Goal: Task Accomplishment & Management: Complete application form

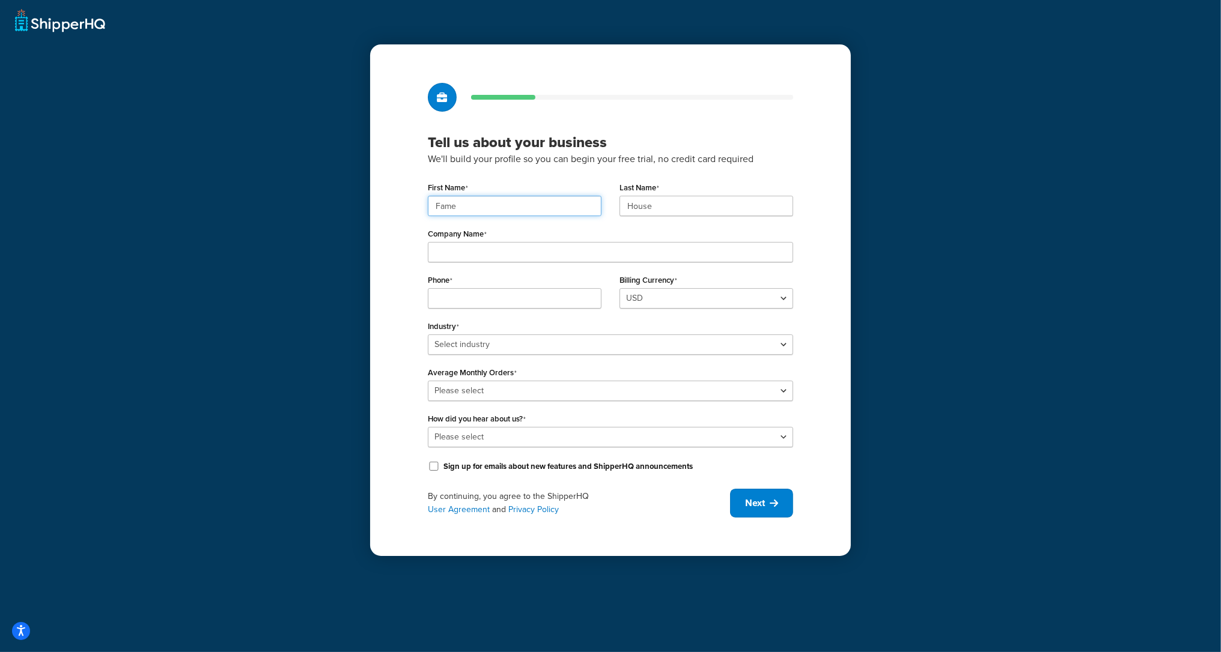
click at [482, 201] on input "Fame" at bounding box center [515, 206] width 174 height 20
paste input "UMG"
type input "UMG"
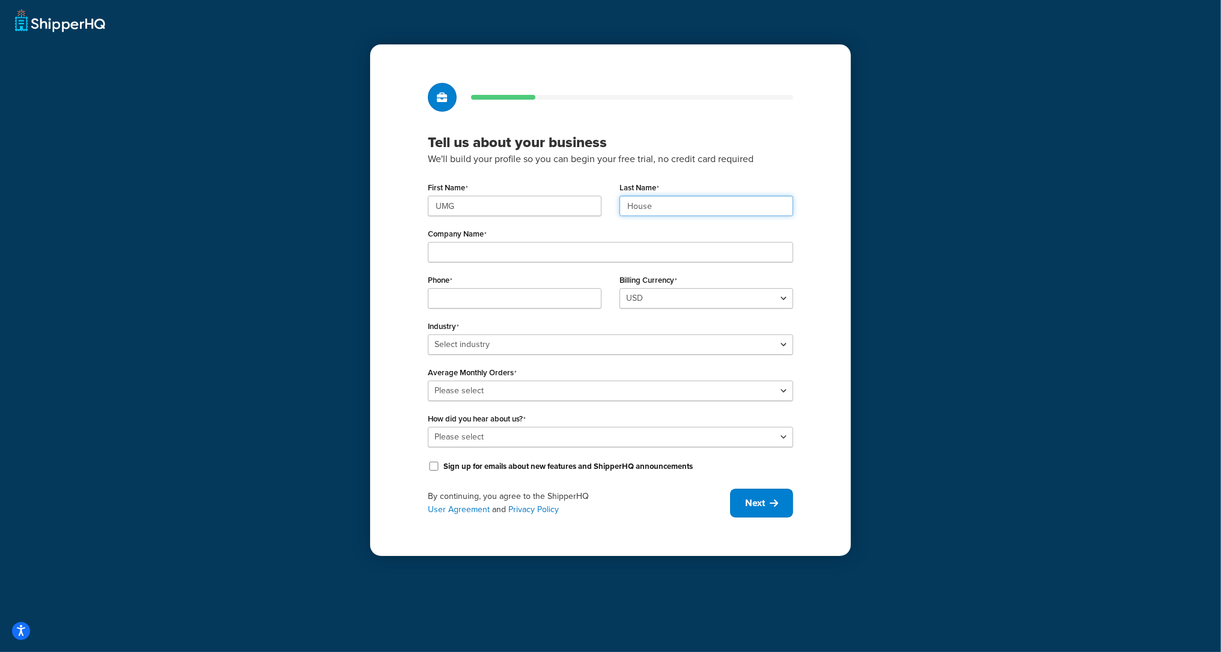
click at [660, 200] on input "House" at bounding box center [706, 206] width 174 height 20
paste input "UMG"
type input "UMG"
click at [340, 256] on div "Tell us about your business We'll build your profile so you can begin your free…" at bounding box center [610, 326] width 1221 height 652
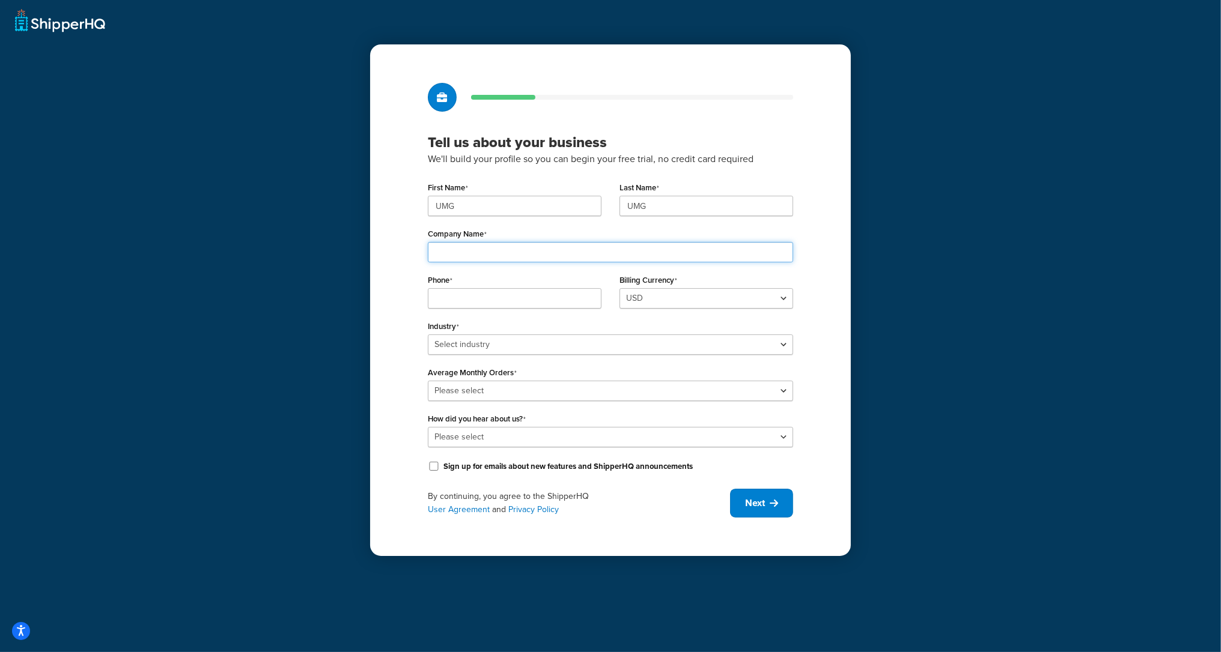
click at [467, 250] on input "Company Name" at bounding box center [610, 252] width 365 height 20
paste input "Universal Music Group"
type input "Universal Music Group"
click at [451, 303] on input "Phone" at bounding box center [515, 298] width 174 height 20
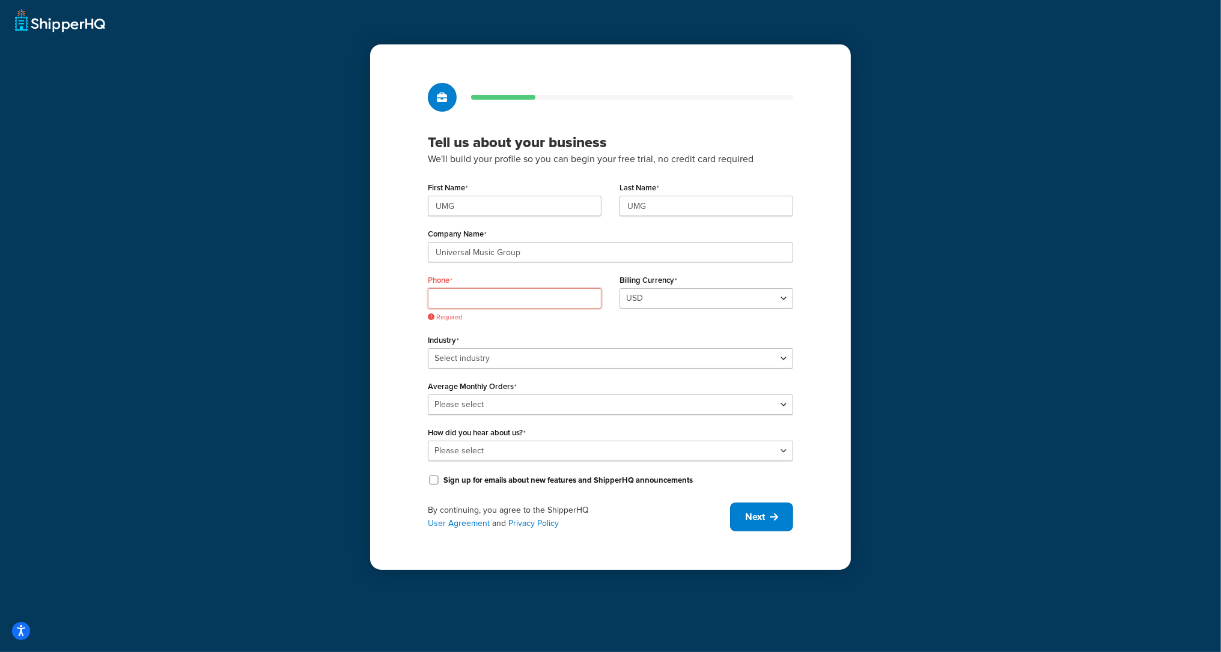
paste input "8449137510"
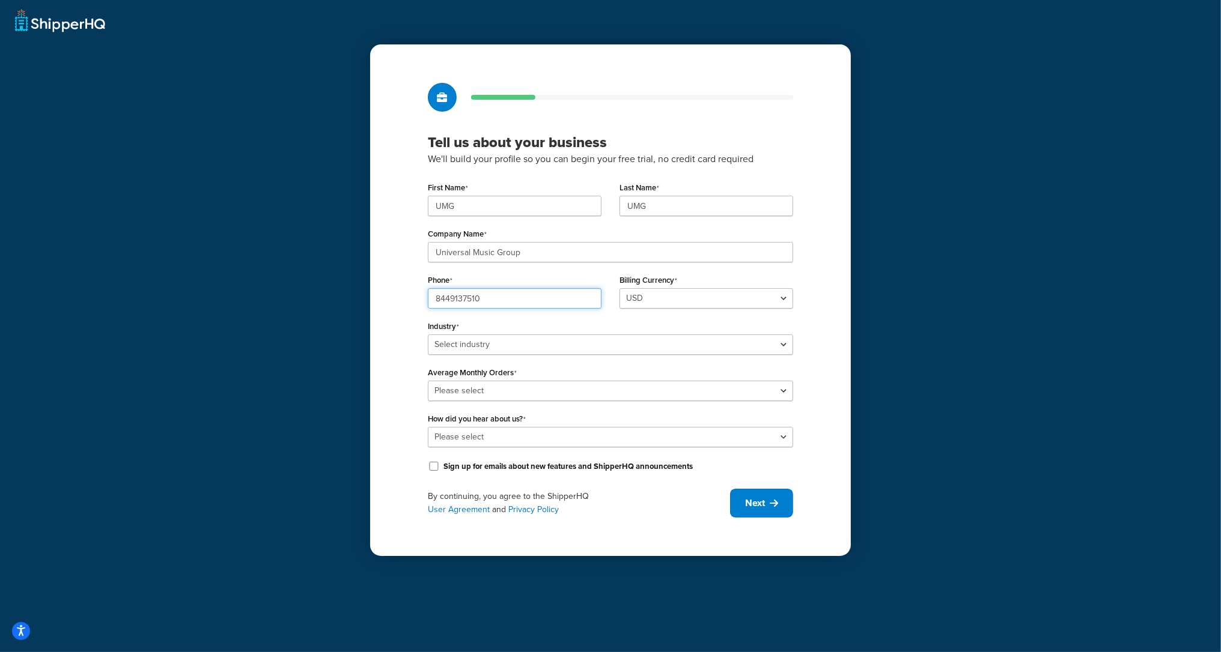
type input "8449137510"
click at [559, 338] on select "Select industry Automotive Adult Agriculture Alcohol, Tobacco & CBD Arts & Craf…" at bounding box center [610, 345] width 365 height 20
select select "25"
click at [428, 335] on select "Select industry Automotive Adult Agriculture Alcohol, Tobacco & CBD Arts & Craf…" at bounding box center [610, 345] width 365 height 20
click at [508, 383] on select "Please select 0-500 501-1,000 1,001-10,000 10,001-20,000 Over 20,000" at bounding box center [610, 391] width 365 height 20
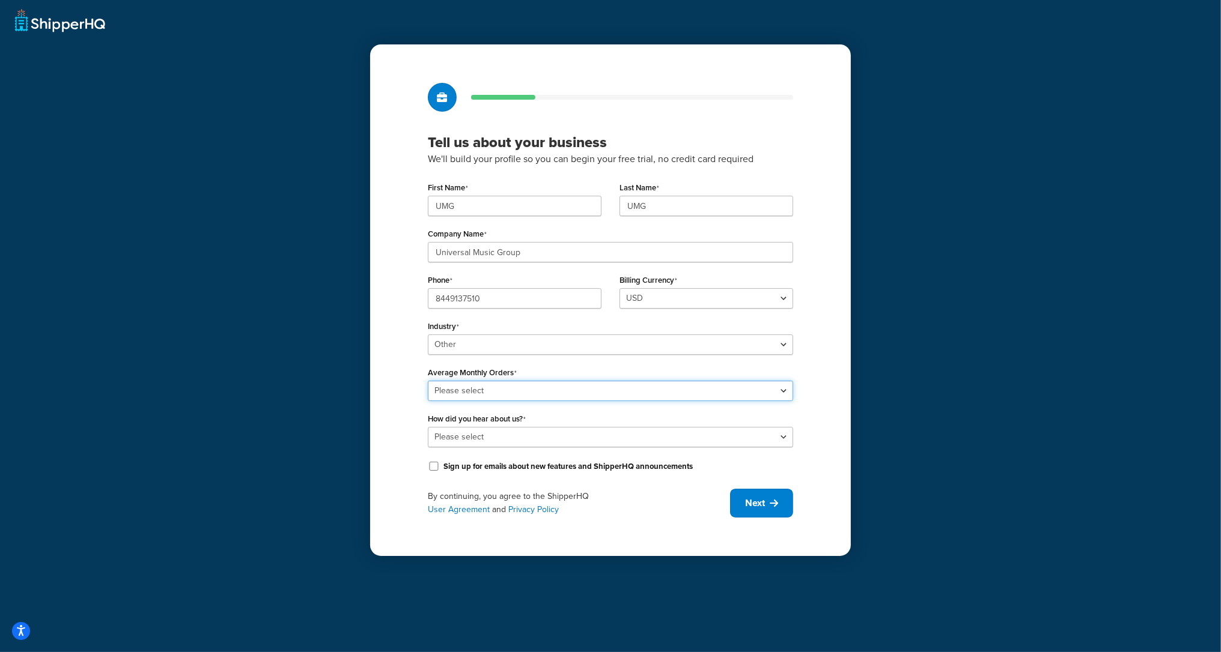
select select "3"
click at [428, 381] on select "Please select 0-500 501-1,000 1,001-10,000 10,001-20,000 Over 20,000" at bounding box center [610, 391] width 365 height 20
click at [500, 435] on select "Please select Online Search App Store or Marketplace Listing Referred by Agency…" at bounding box center [610, 437] width 365 height 20
select select "10"
click at [428, 427] on select "Please select Online Search App Store or Marketplace Listing Referred by Agency…" at bounding box center [610, 437] width 365 height 20
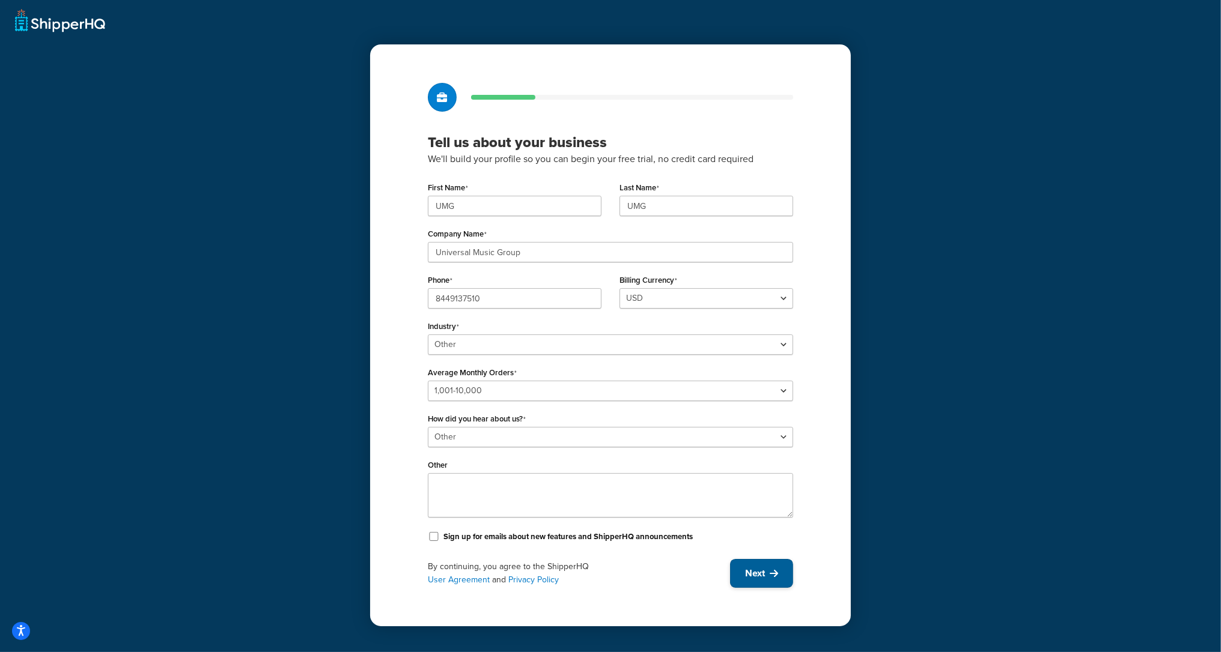
click at [745, 567] on span "Next" at bounding box center [755, 573] width 20 height 13
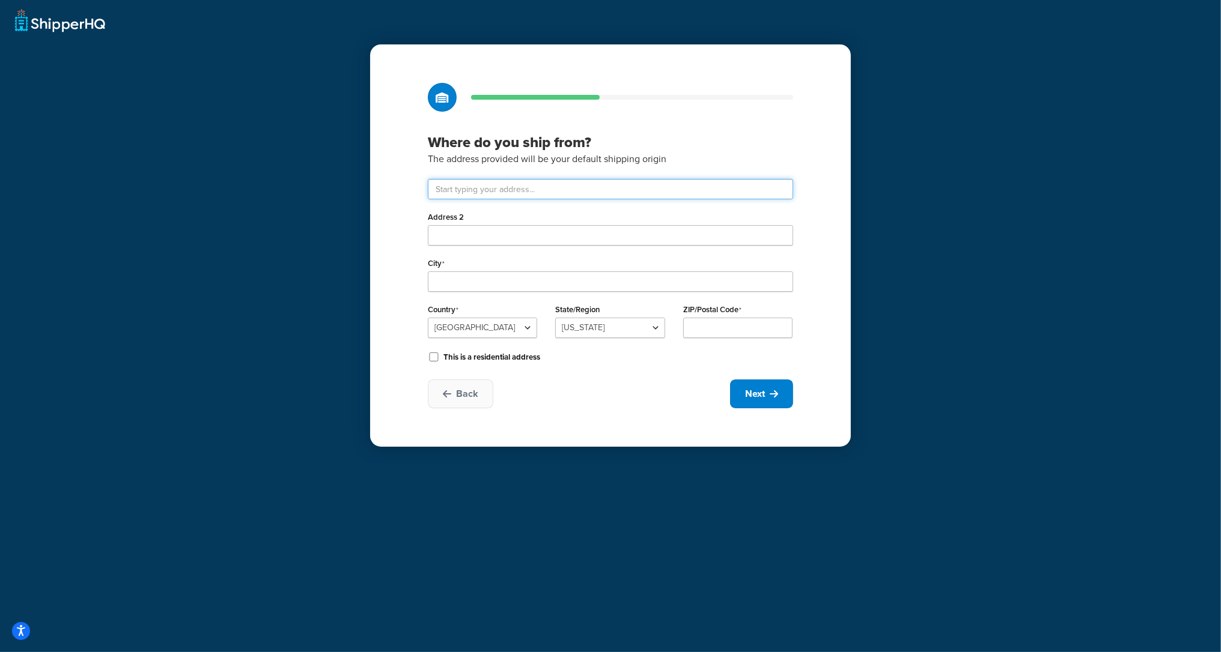
click at [586, 195] on input "text" at bounding box center [610, 189] width 365 height 20
click at [498, 192] on input "text" at bounding box center [610, 189] width 365 height 20
paste input "123 S Broad St, 26th Floor"
type input "123 S Broad St 26th floor"
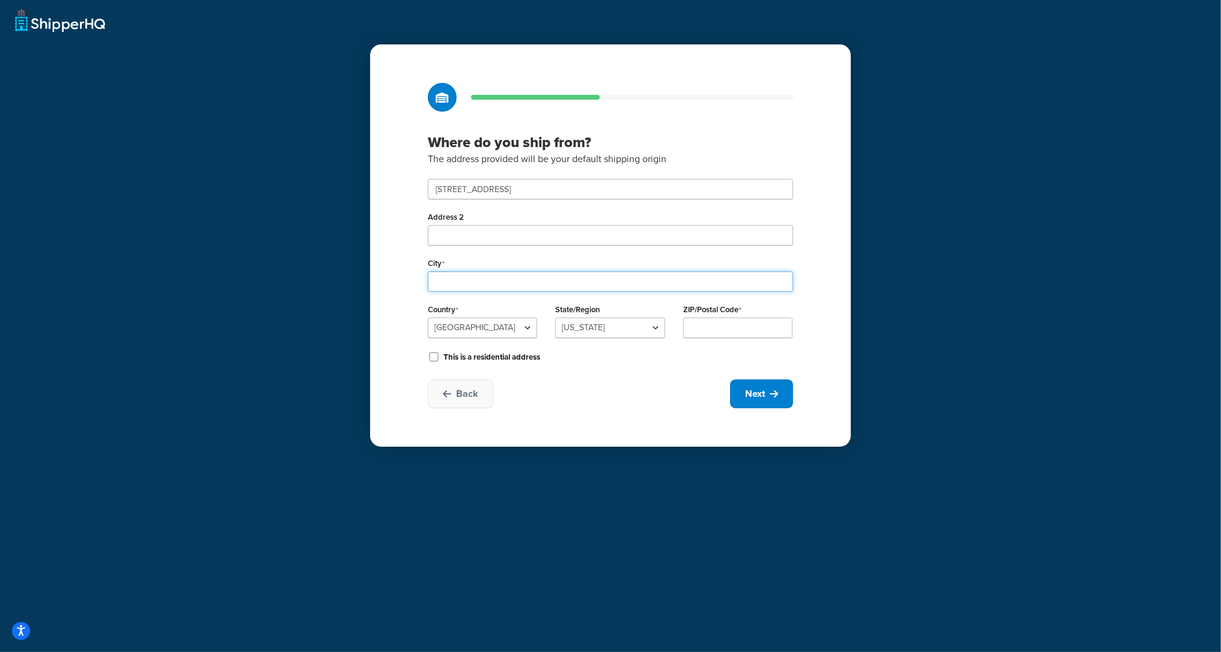
type input "Waynesboro"
select select "38"
type input "17268"
click at [487, 190] on input "123 S Broad St 26th floor" at bounding box center [610, 189] width 365 height 20
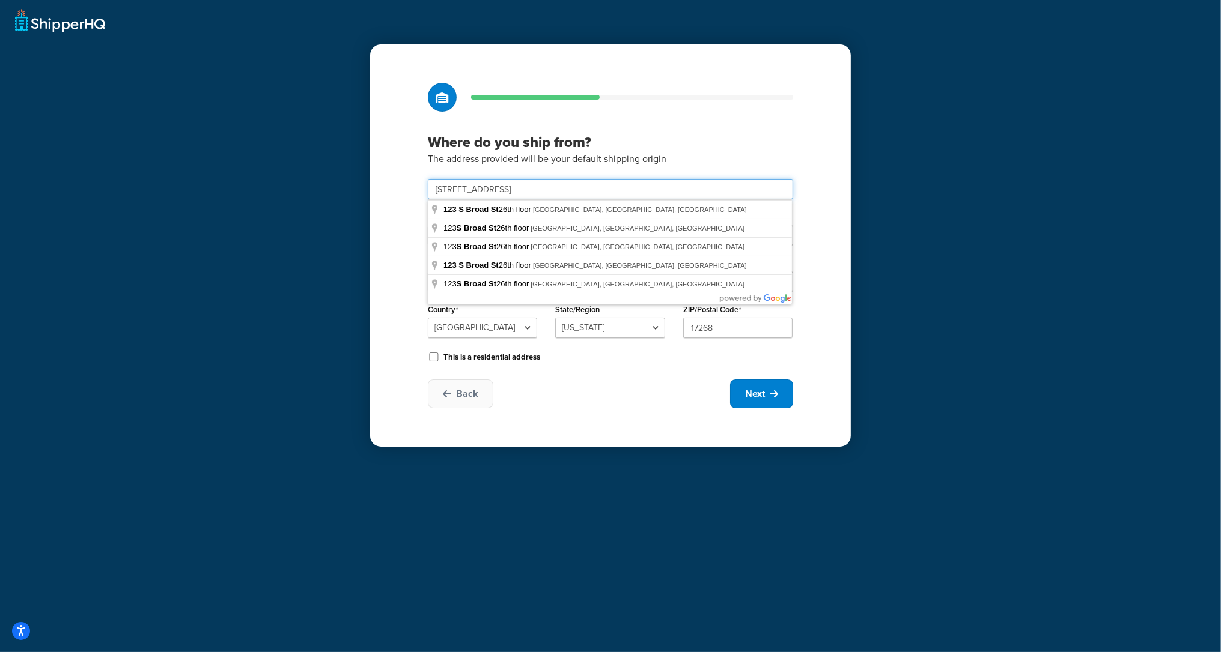
drag, startPoint x: 487, startPoint y: 190, endPoint x: 505, endPoint y: 195, distance: 19.1
click at [487, 190] on input "123 S Broad St 26th floor" at bounding box center [610, 189] width 365 height 20
type input "123 S Broad St 26th floor"
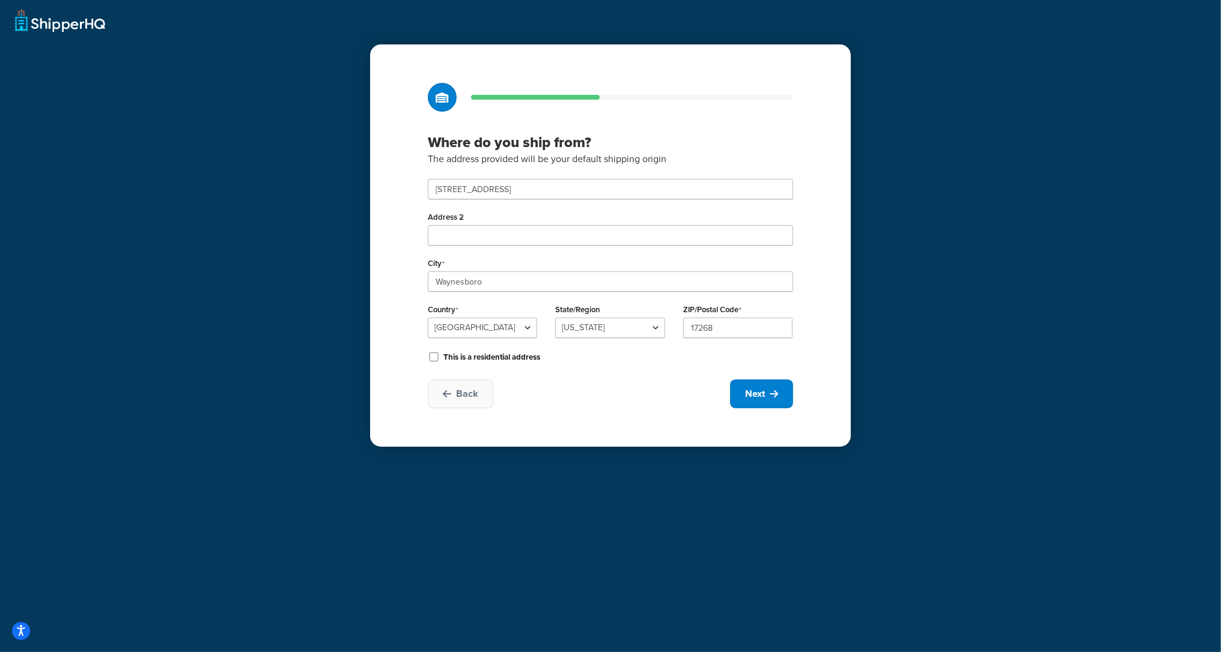
type input "Philadelphia"
type input "19109"
click at [741, 392] on button "Next" at bounding box center [761, 394] width 63 height 29
select select "1"
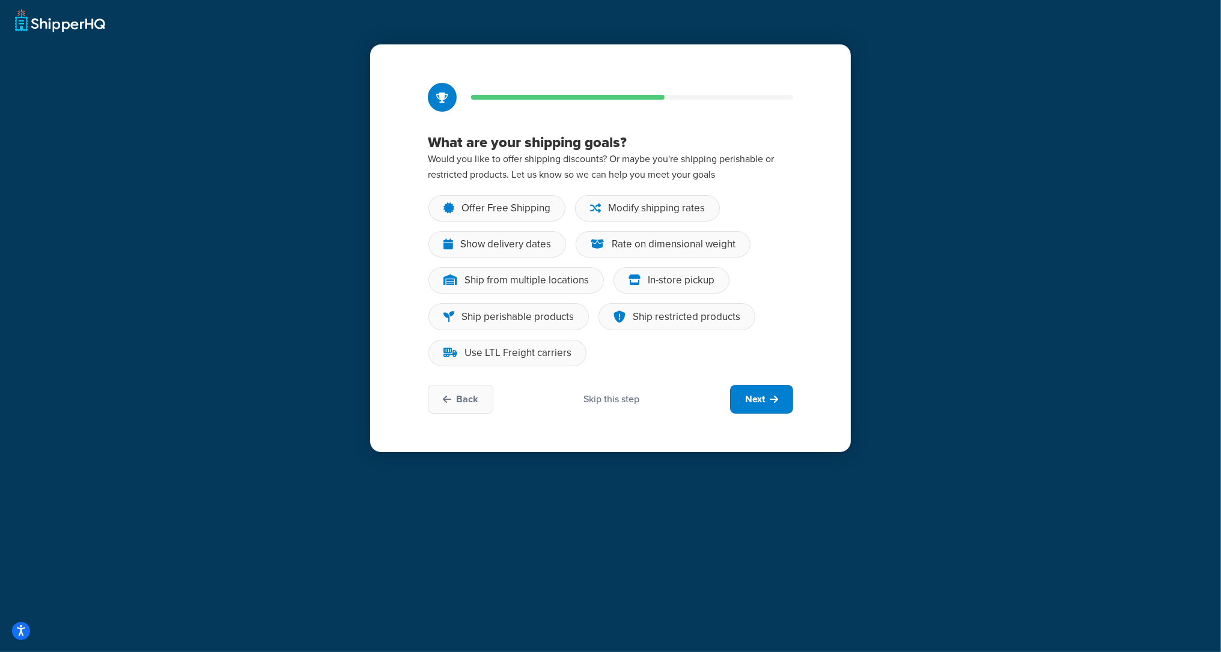
click at [646, 394] on div "Back Skip this step Next" at bounding box center [610, 399] width 365 height 29
click at [639, 399] on div "Skip this step" at bounding box center [612, 399] width 56 height 13
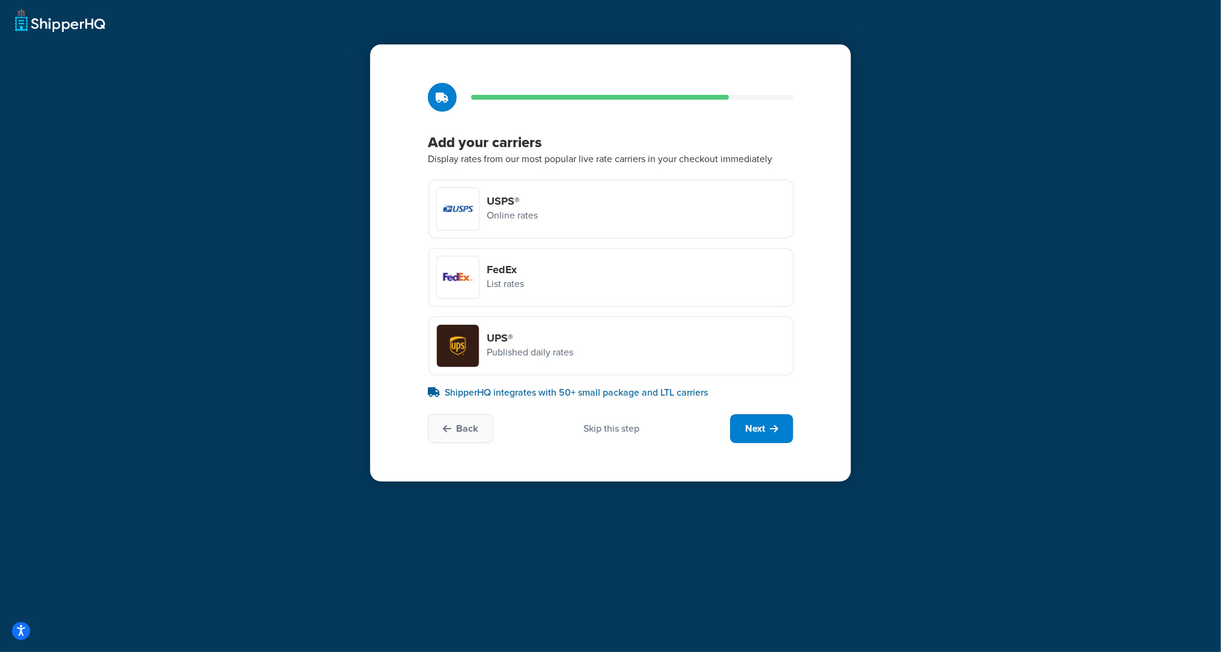
click at [610, 428] on div "Skip this step" at bounding box center [612, 428] width 56 height 13
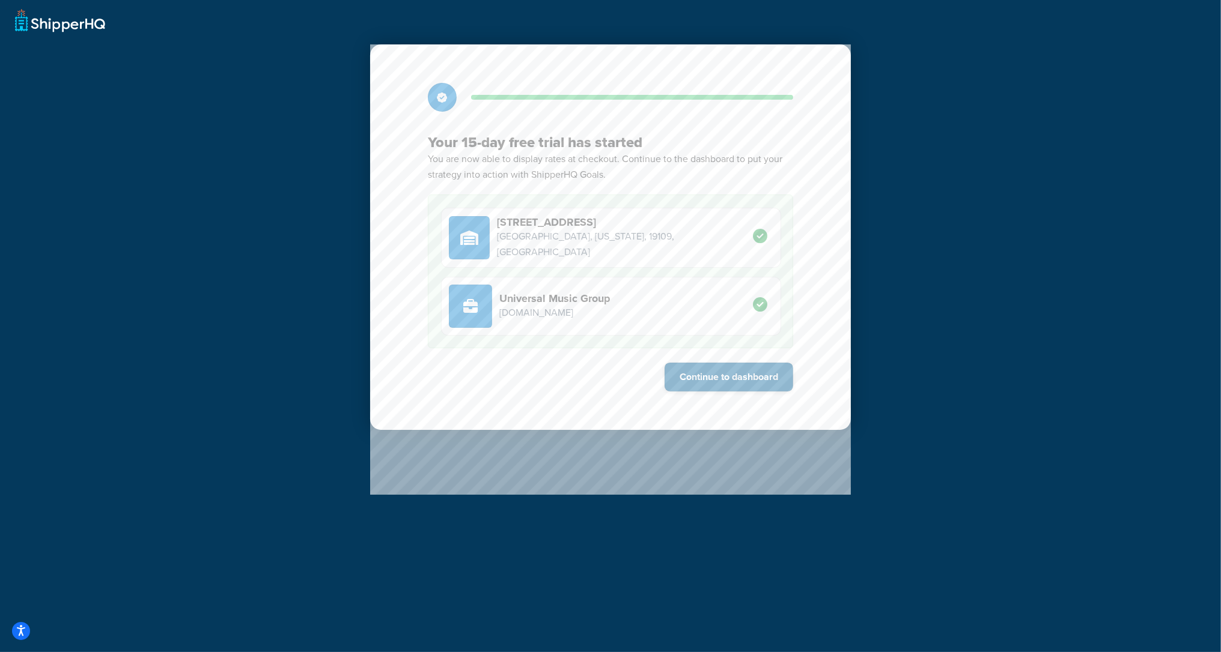
click at [745, 380] on button "Continue to dashboard" at bounding box center [728, 377] width 129 height 29
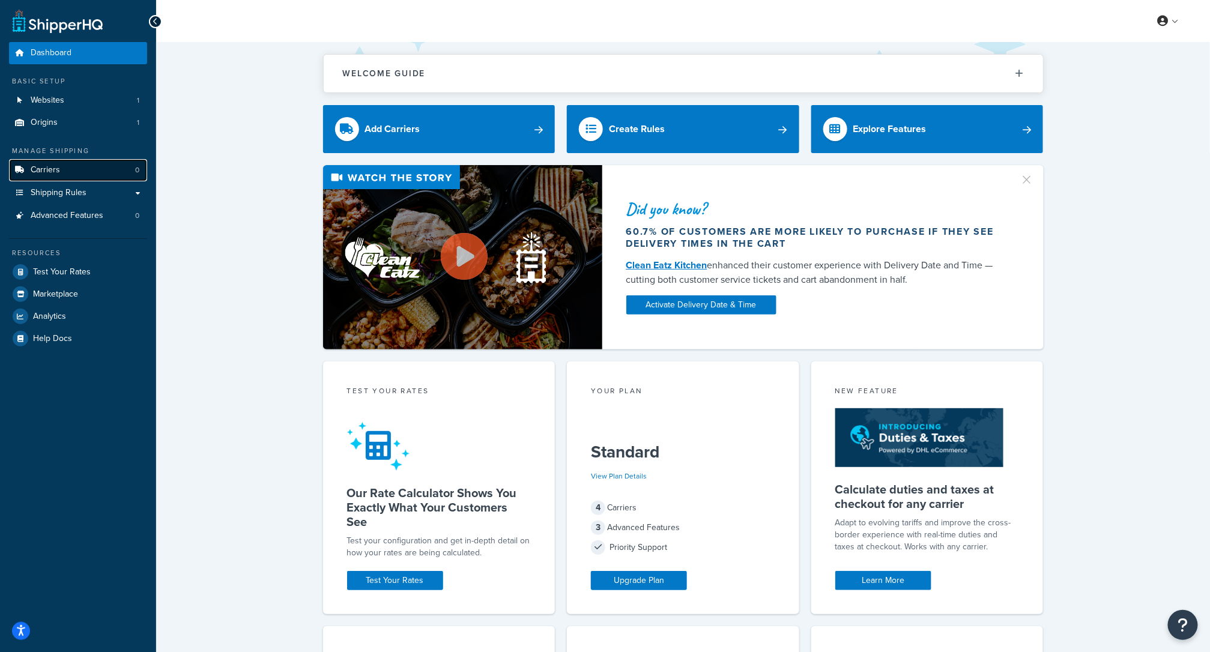
click at [50, 167] on span "Carriers" at bounding box center [45, 170] width 29 height 10
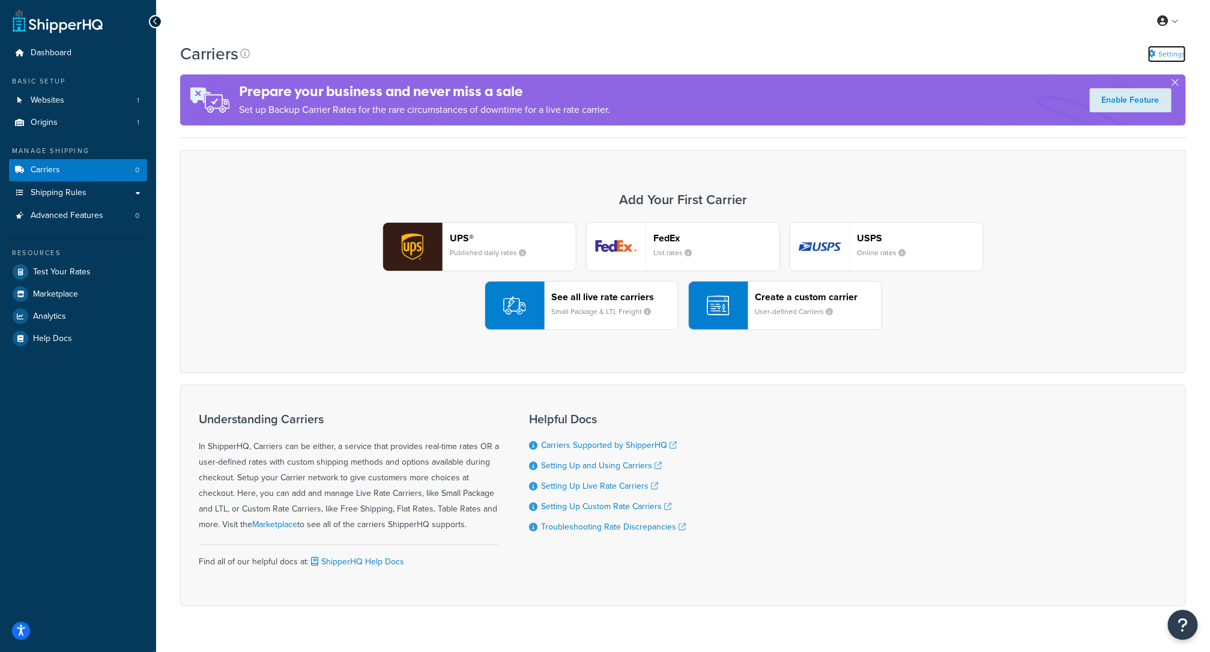
click at [1177, 46] on link "Settings" at bounding box center [1167, 54] width 38 height 17
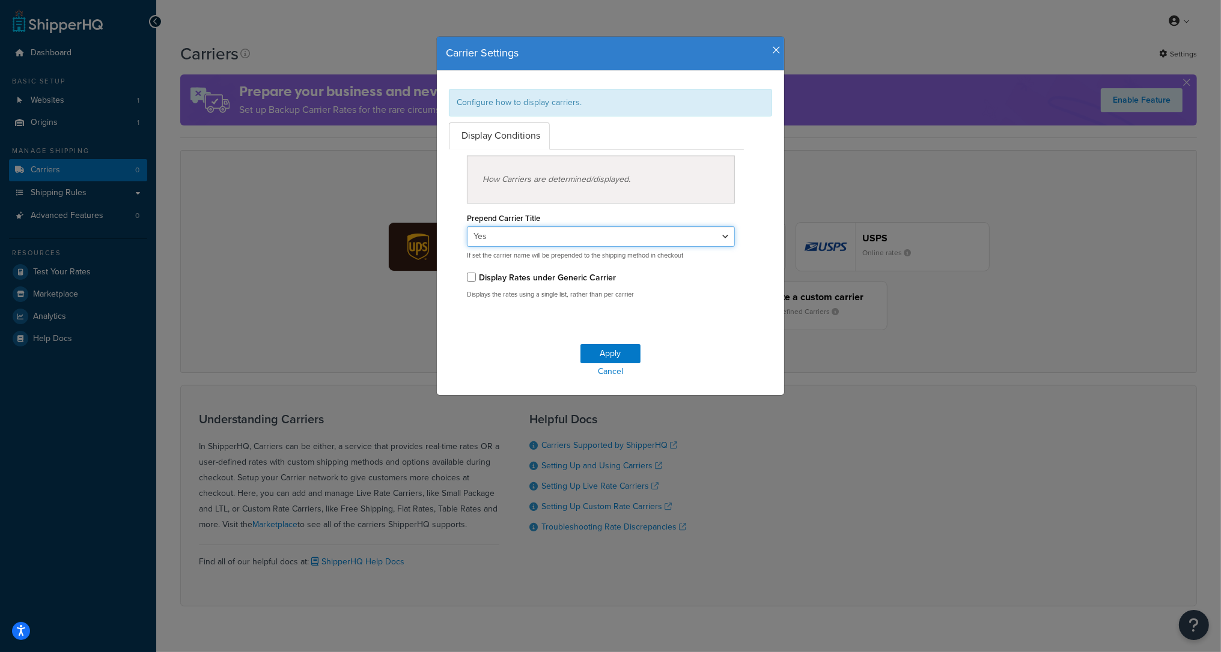
click at [538, 245] on select "Yes No" at bounding box center [601, 236] width 268 height 20
select select "false"
click at [467, 226] on select "Yes No" at bounding box center [601, 236] width 268 height 20
click at [610, 359] on button "Apply" at bounding box center [610, 353] width 60 height 19
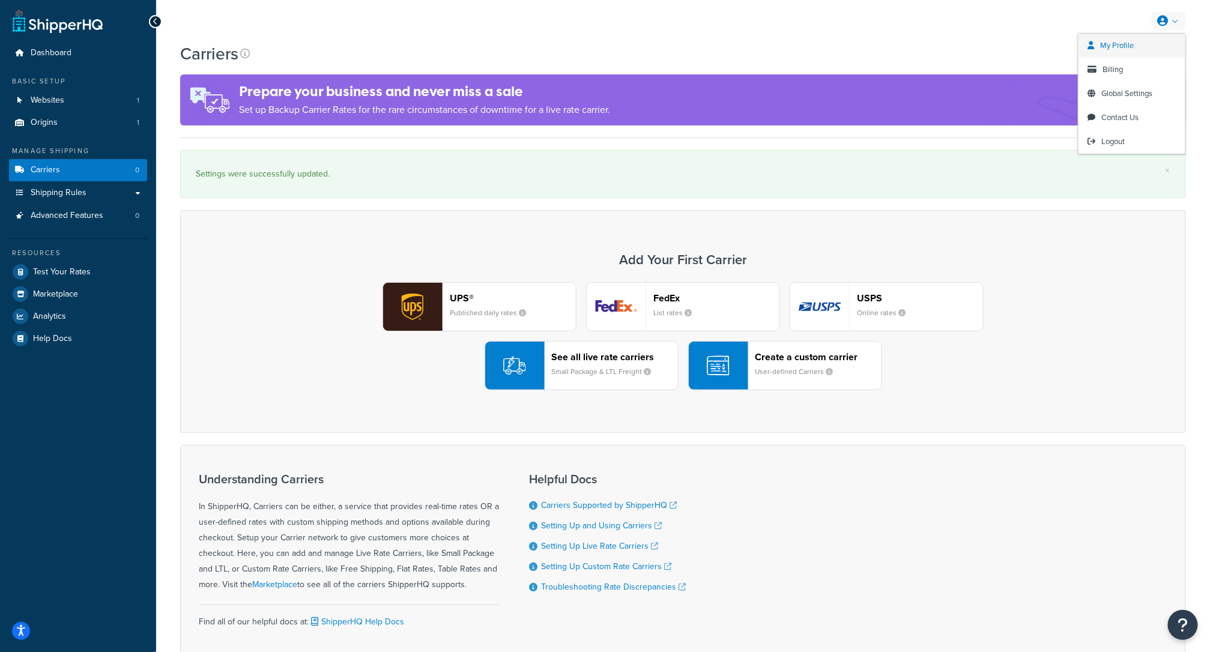
click at [1120, 47] on span "My Profile" at bounding box center [1118, 45] width 34 height 11
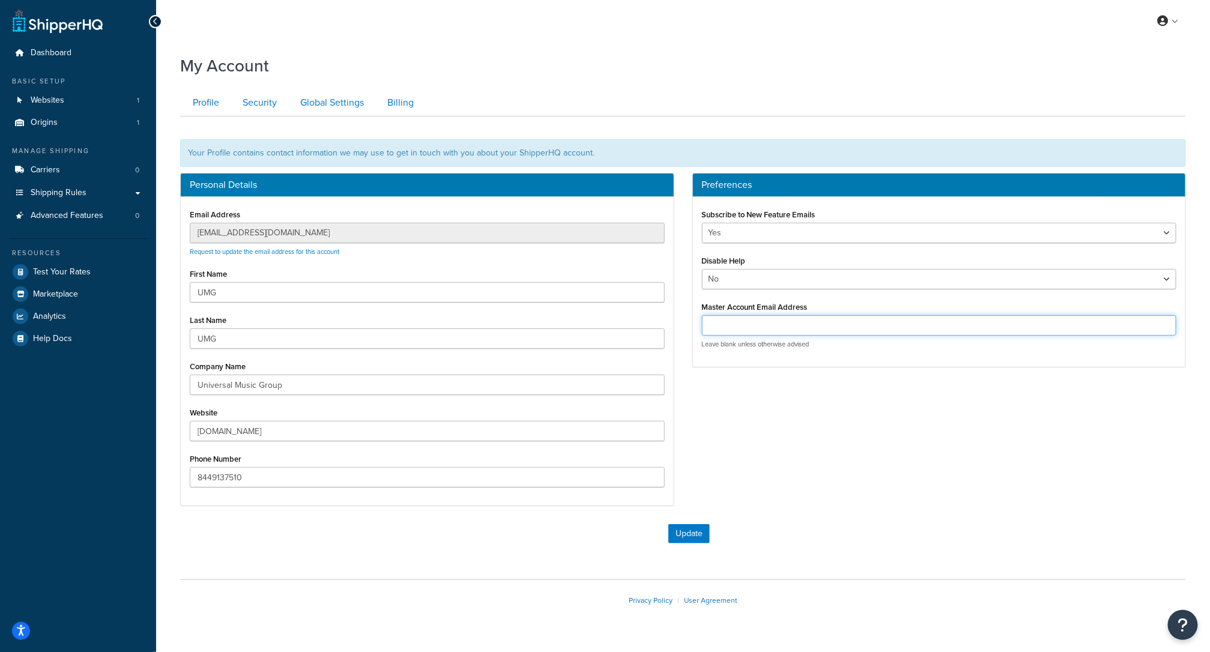
click at [818, 330] on input "Master Account Email Address" at bounding box center [939, 325] width 475 height 20
paste input "[EMAIL_ADDRESS][DOMAIN_NAME]"
type input "[EMAIL_ADDRESS][DOMAIN_NAME]"
click at [684, 530] on button "Update" at bounding box center [689, 533] width 41 height 19
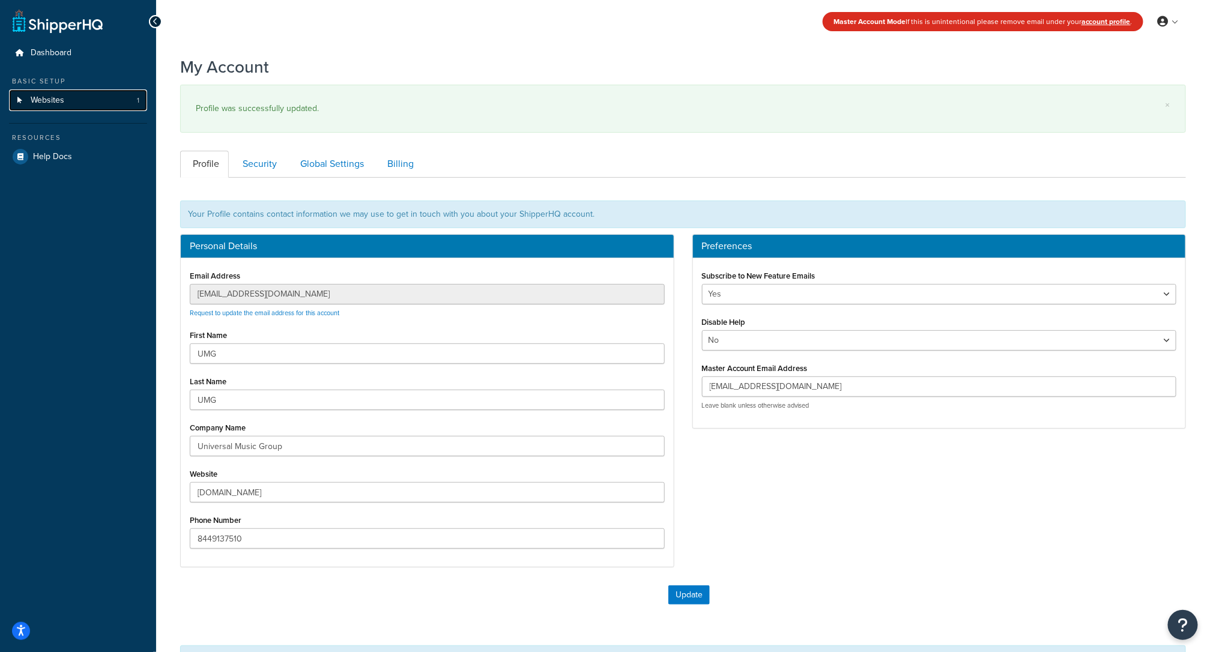
click at [37, 96] on span "Websites" at bounding box center [48, 101] width 34 height 10
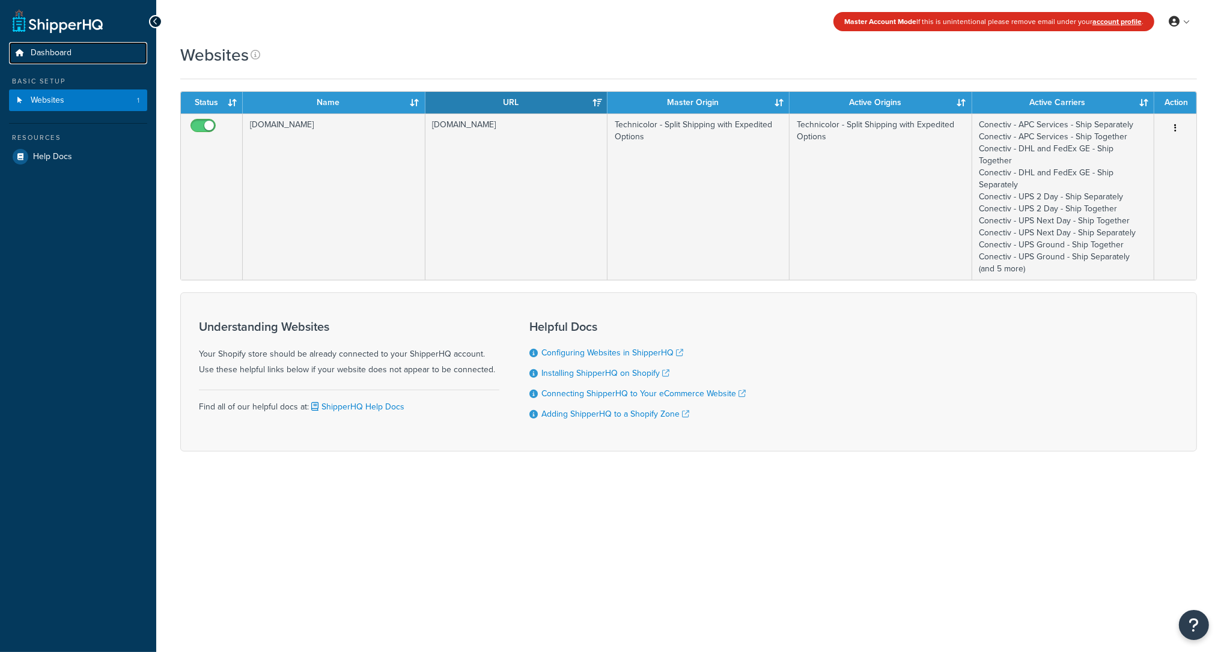
click at [56, 55] on span "Dashboard" at bounding box center [51, 53] width 41 height 10
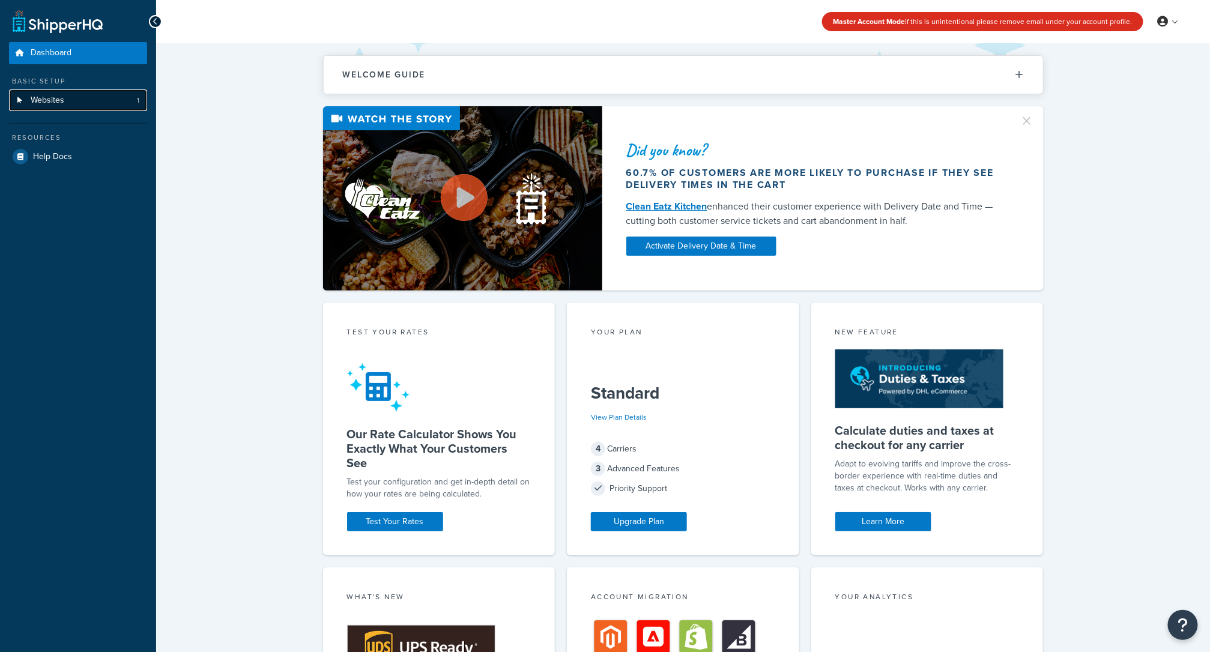
click at [52, 97] on span "Websites" at bounding box center [48, 101] width 34 height 10
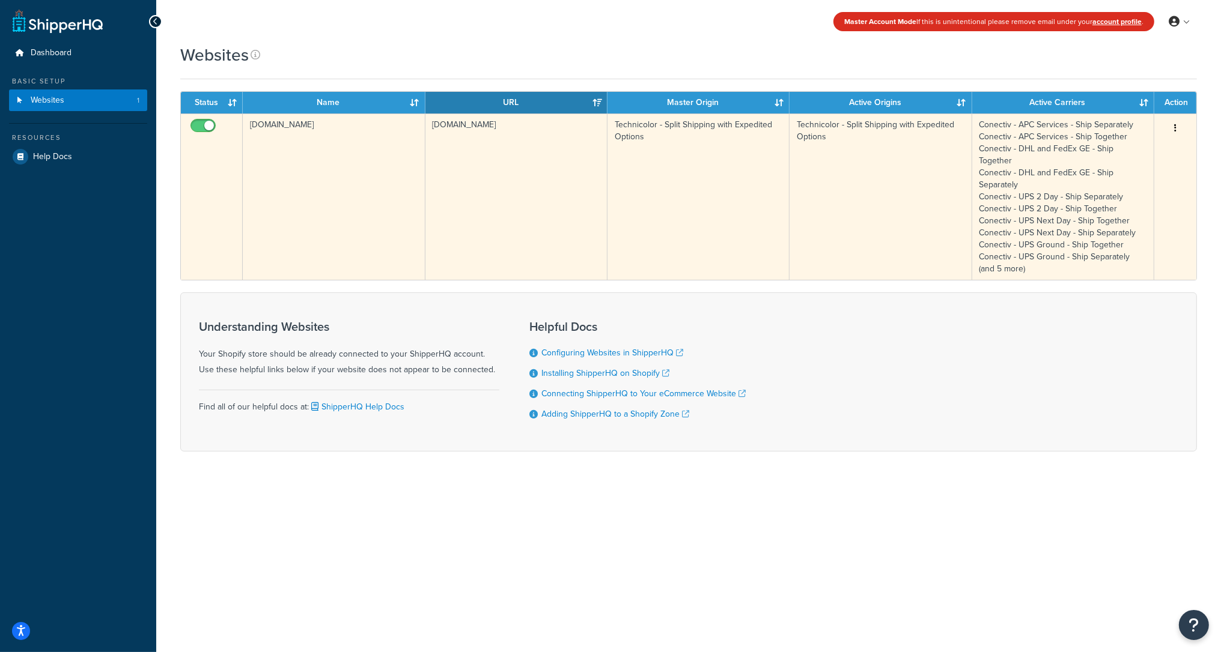
click at [1177, 124] on button "button" at bounding box center [1174, 128] width 17 height 19
click at [1136, 148] on link "Edit" at bounding box center [1126, 152] width 95 height 25
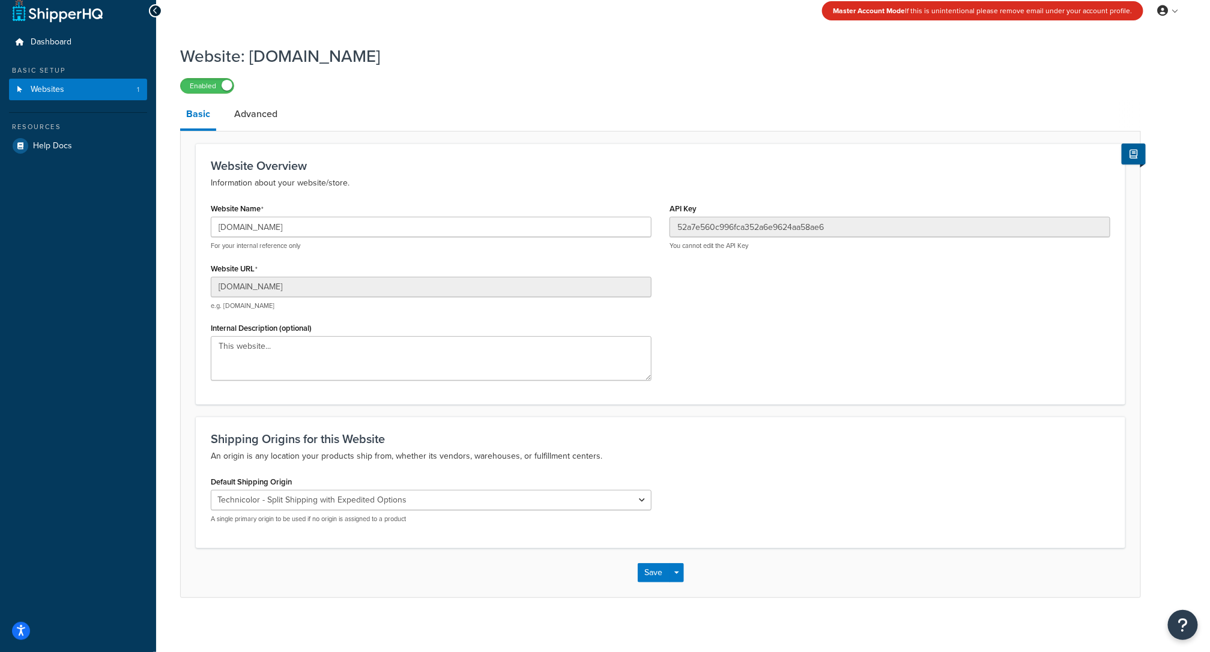
scroll to position [16, 0]
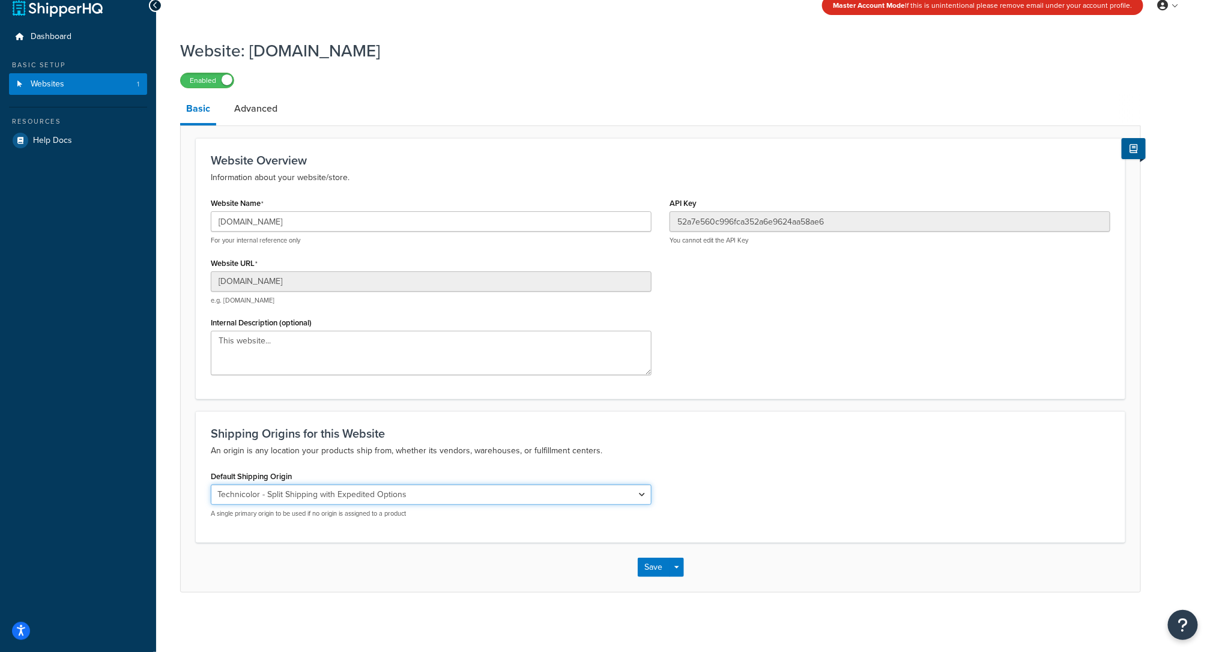
click at [423, 503] on select "El Famoso Artist Endeavor (OG) Graphik Dimensions Artivise Printful [PERSON_NAM…" at bounding box center [431, 495] width 441 height 20
select select "68760"
click at [211, 485] on select "El Famoso Artist Endeavor (OG) Graphik Dimensions Artivise Printful [PERSON_NAM…" at bounding box center [431, 495] width 441 height 20
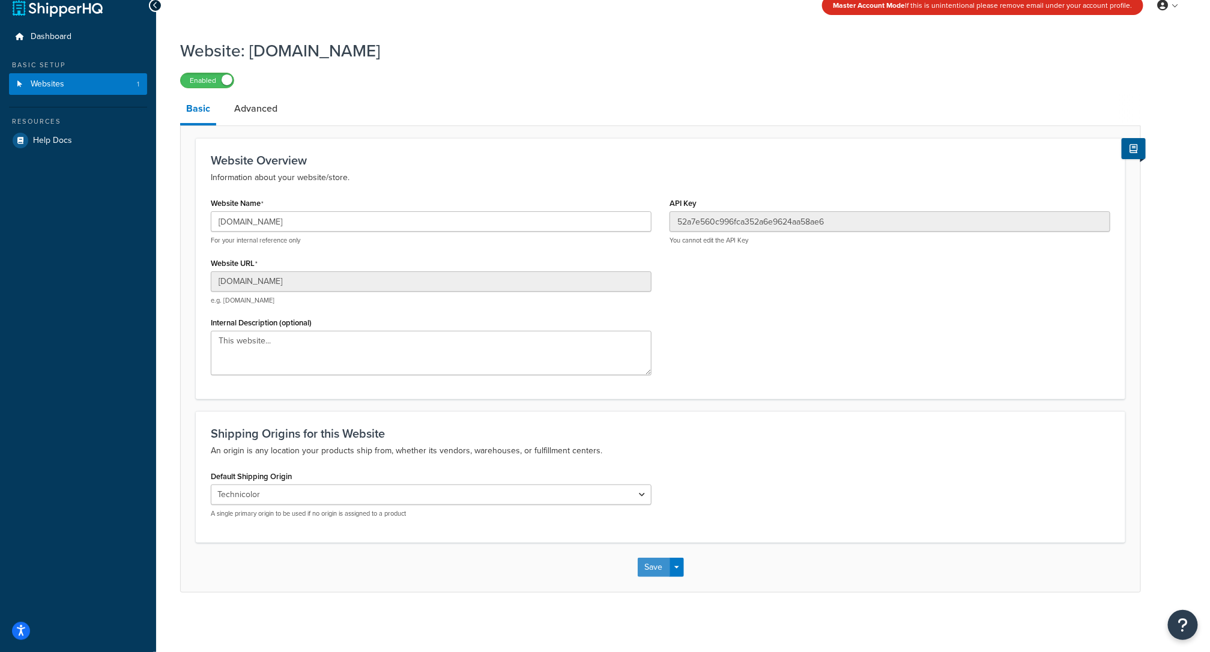
click at [649, 561] on button "Save" at bounding box center [654, 567] width 32 height 19
